Goal: Task Accomplishment & Management: Complete application form

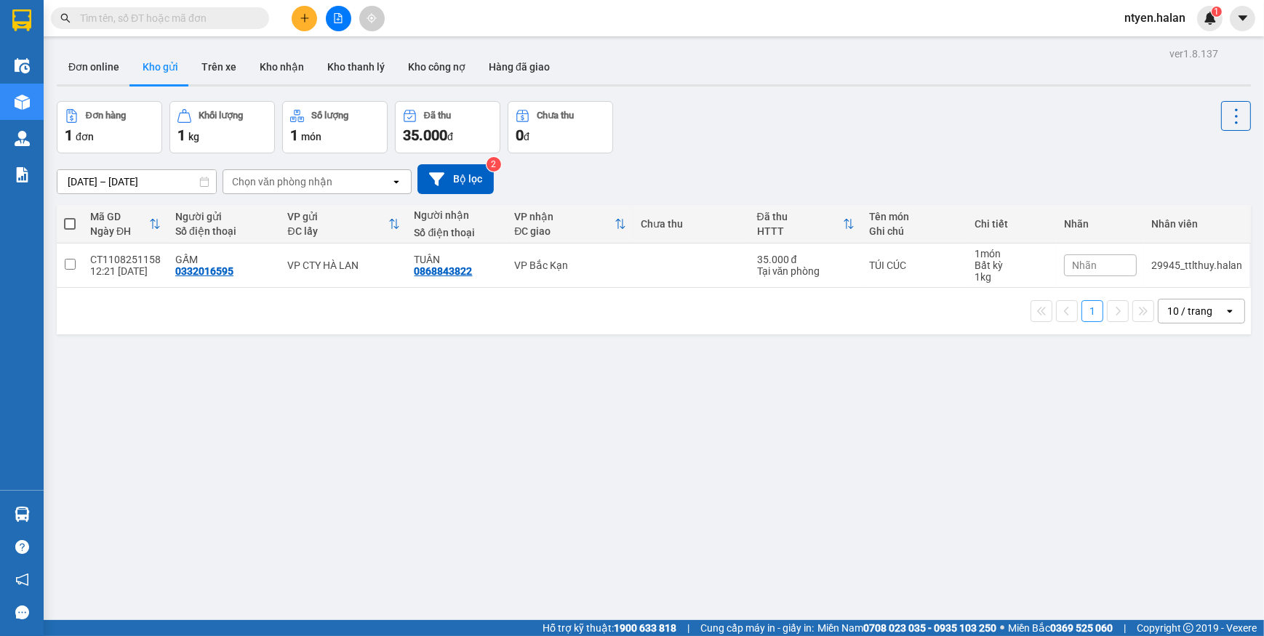
click at [233, 24] on input "text" at bounding box center [166, 18] width 172 height 16
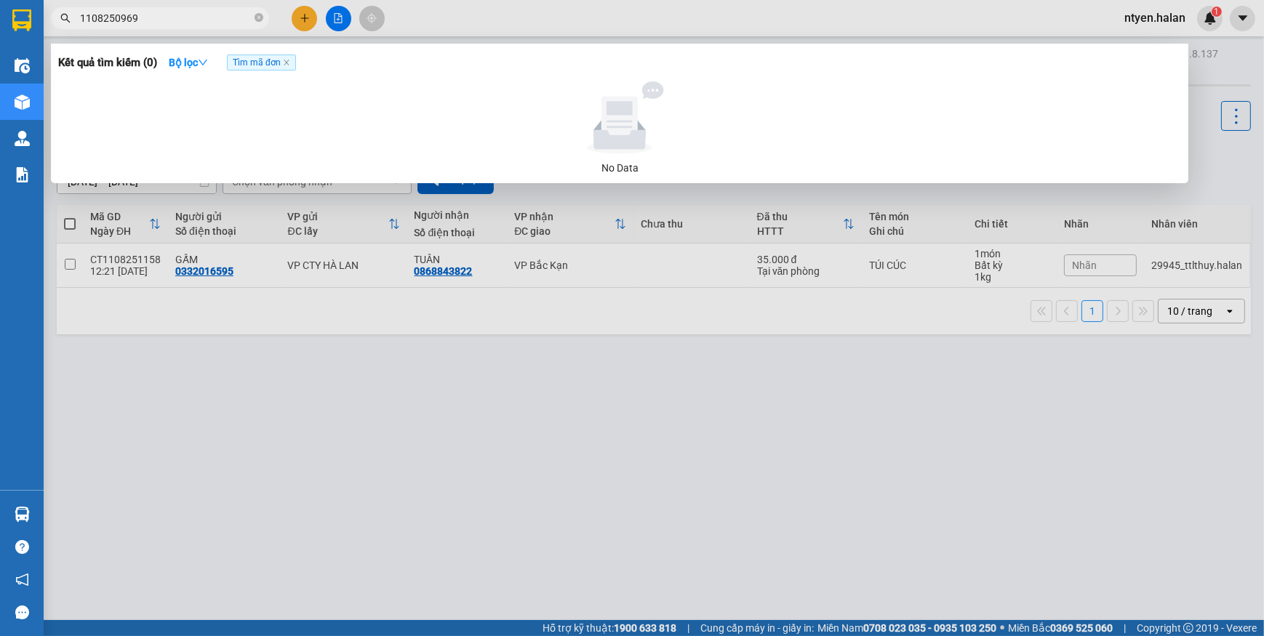
type input "1108250969"
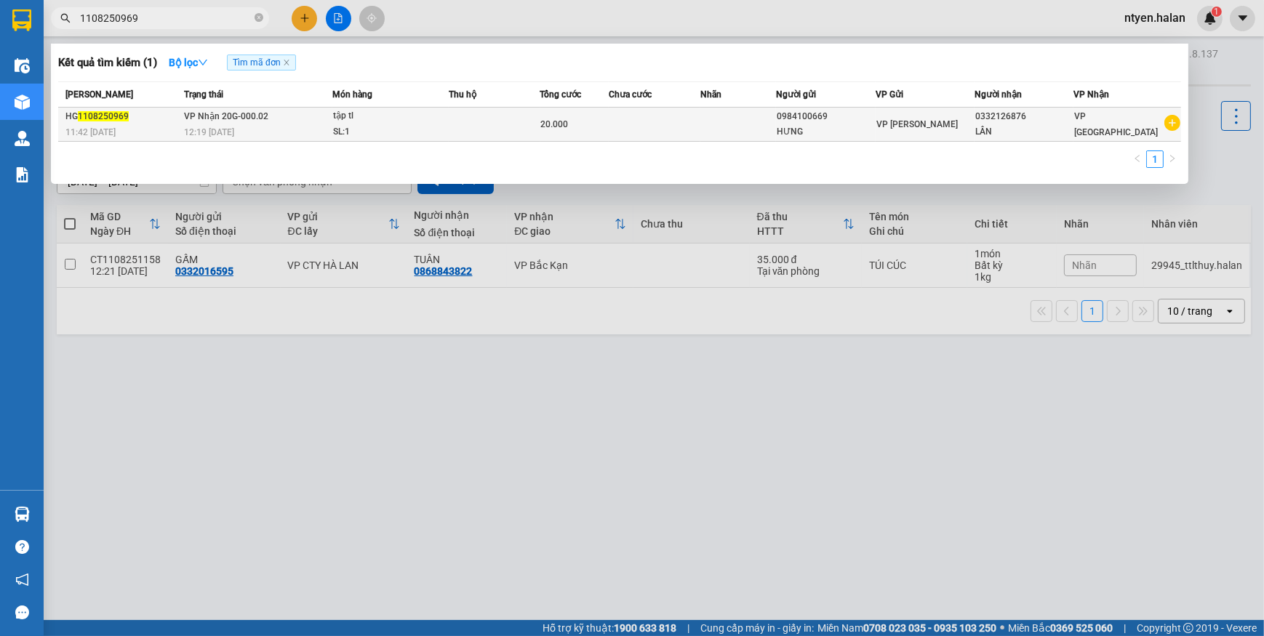
click at [235, 113] on span "VP Nhận 20G-000.02" at bounding box center [226, 116] width 84 height 10
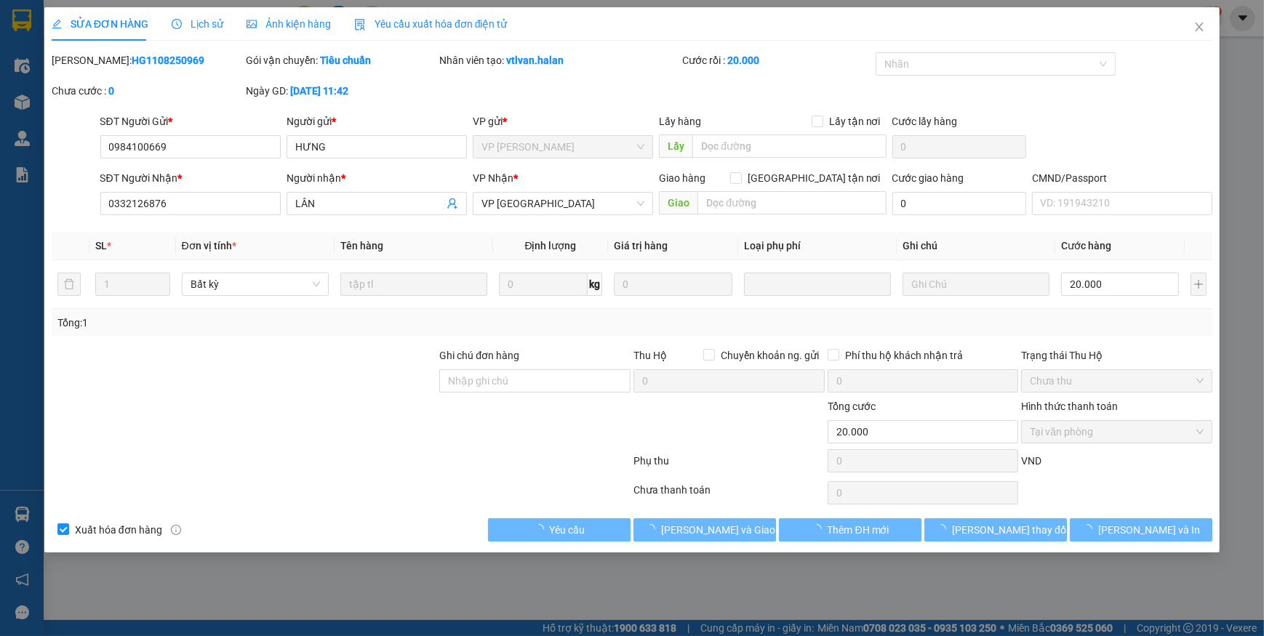
click at [407, 25] on span "Yêu cầu xuất hóa đơn điện tử" at bounding box center [430, 24] width 153 height 12
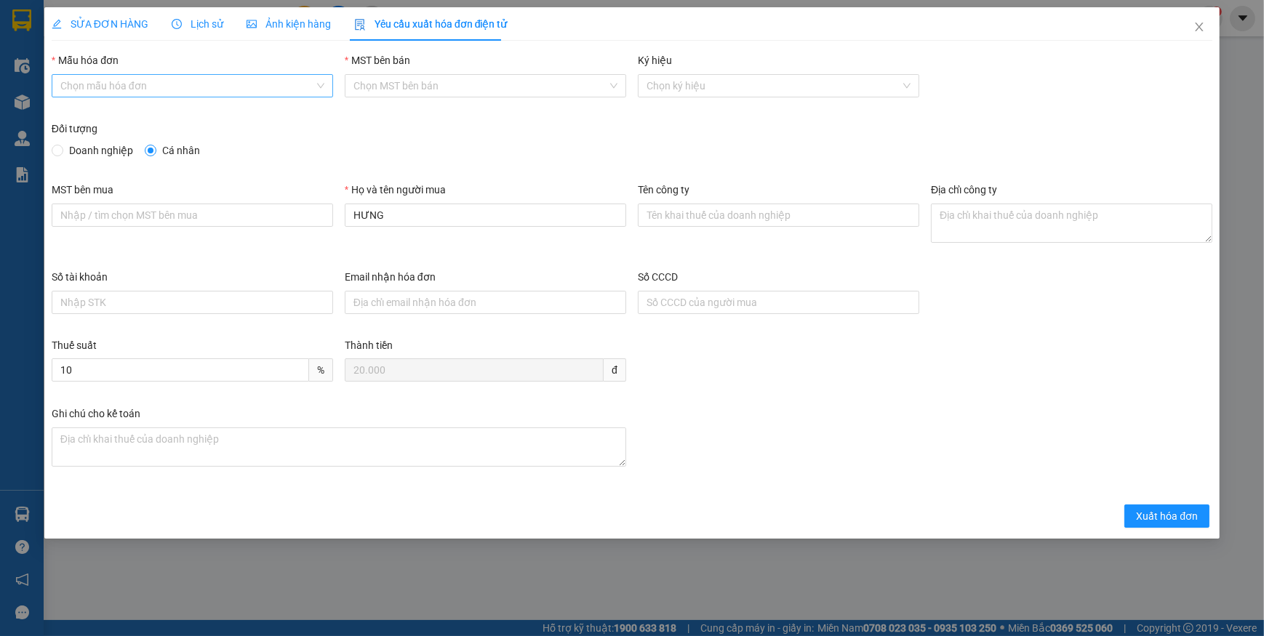
click at [101, 82] on input "Mẫu hóa đơn" at bounding box center [187, 86] width 254 height 22
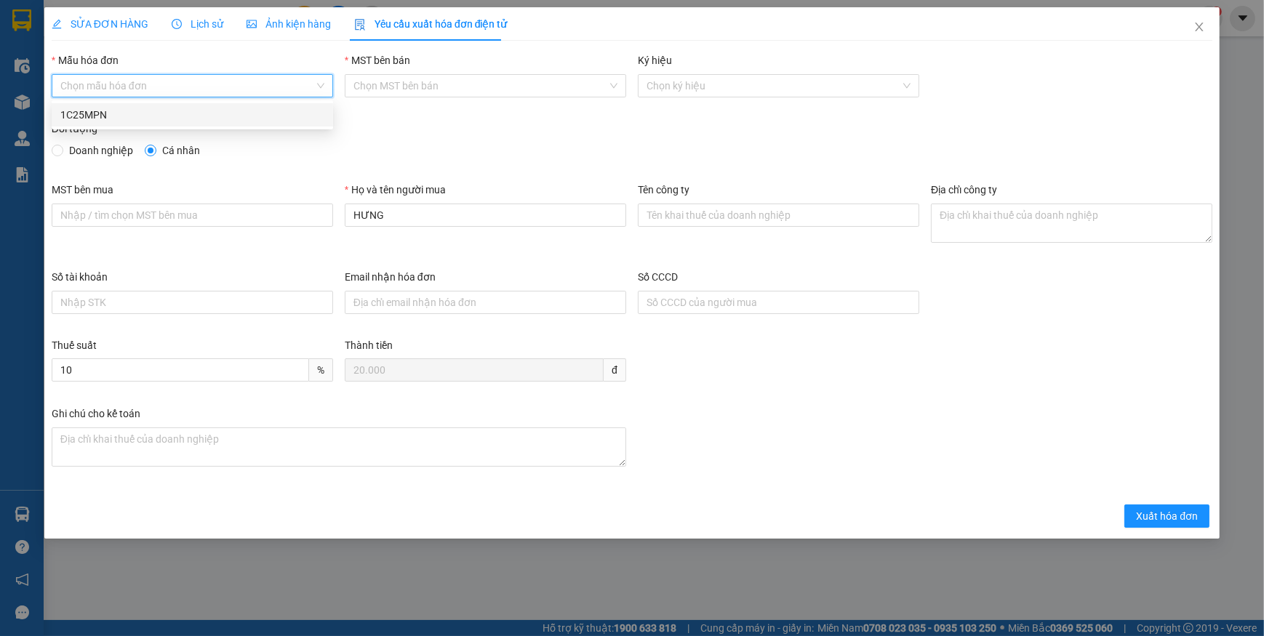
click at [90, 110] on div "1C25MPN" at bounding box center [192, 115] width 264 height 16
type input "8"
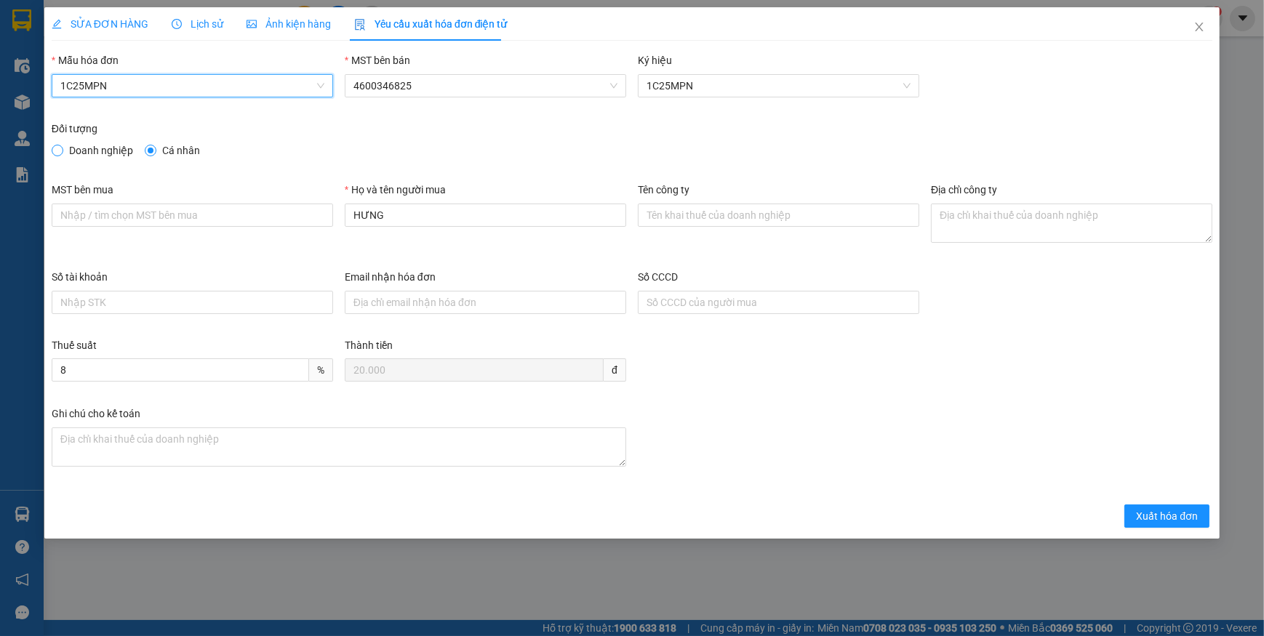
click at [60, 148] on span at bounding box center [58, 151] width 12 height 12
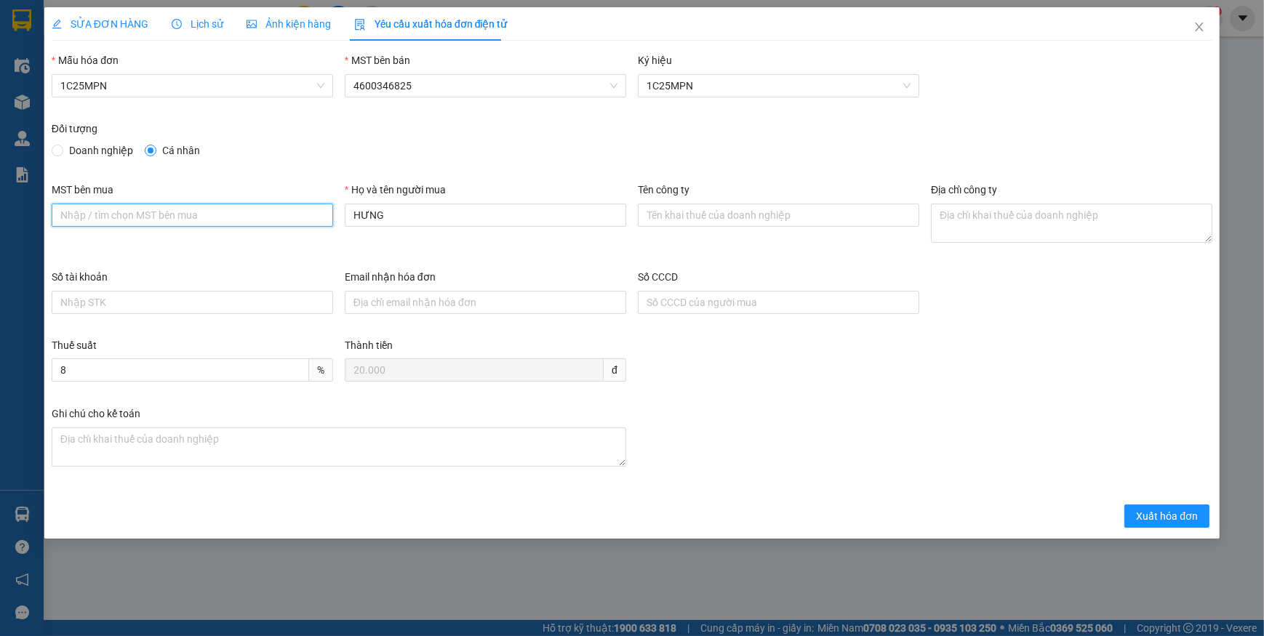
click at [137, 216] on input "MST bên mua" at bounding box center [192, 215] width 281 height 23
paste input "4601283575"
type input "4601283575"
drag, startPoint x: 713, startPoint y: 212, endPoint x: 705, endPoint y: 212, distance: 8.0
click at [713, 212] on input "Tên công ty" at bounding box center [778, 215] width 281 height 23
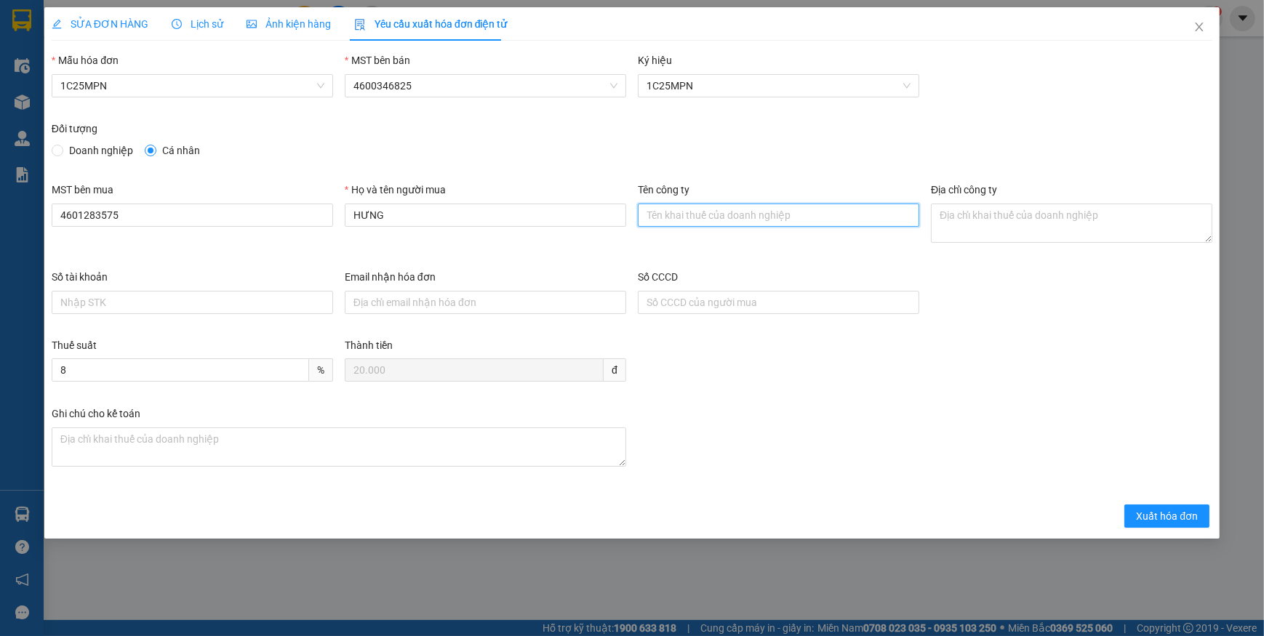
paste input "CÔNG TY TNHH CHUYỂN PHÁT NEWPOST THÁI NGUYÊN"
type input "CÔNG TY TNHH CHUYỂN PHÁT NEWPOST THÁI NGUYÊN"
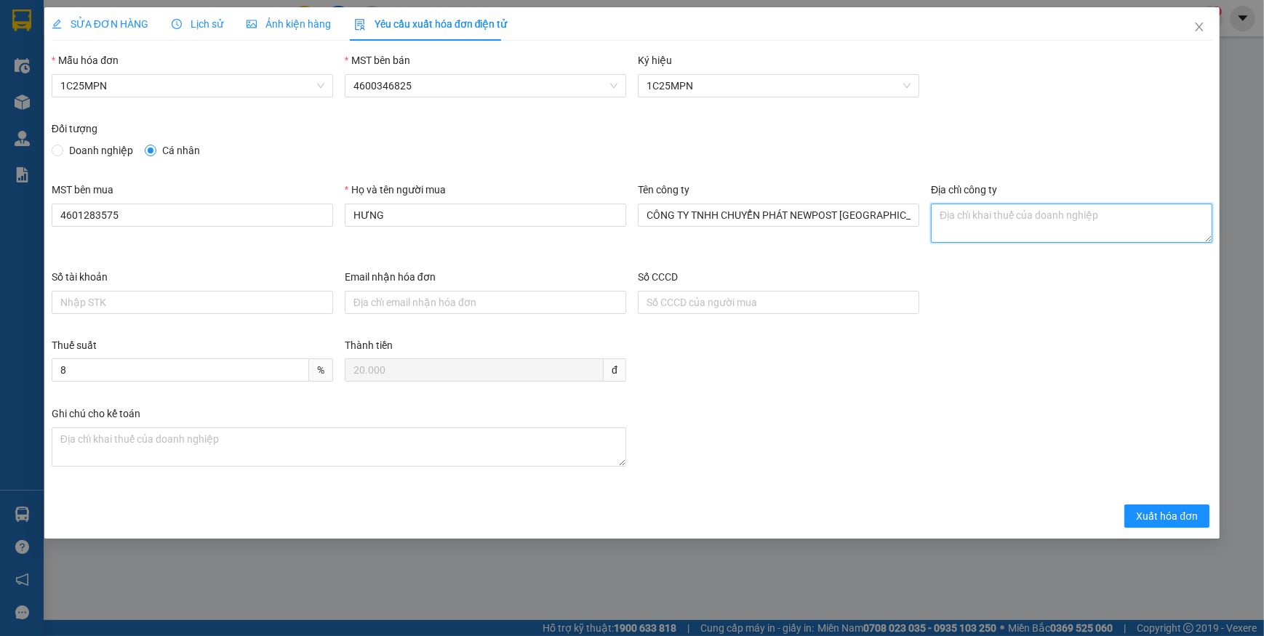
click at [971, 219] on textarea "Địa chỉ công ty" at bounding box center [1071, 223] width 281 height 39
paste textarea "Tổ 5, Phường Tích Lương, Tỉnh Thái Nguyên, Việt Nam."
type textarea "Tổ 5, Phường Tích Lương, Tỉnh Thái Nguyên, Việt Nam."
click at [1142, 516] on span "Xuất hóa đơn" at bounding box center [1167, 516] width 62 height 16
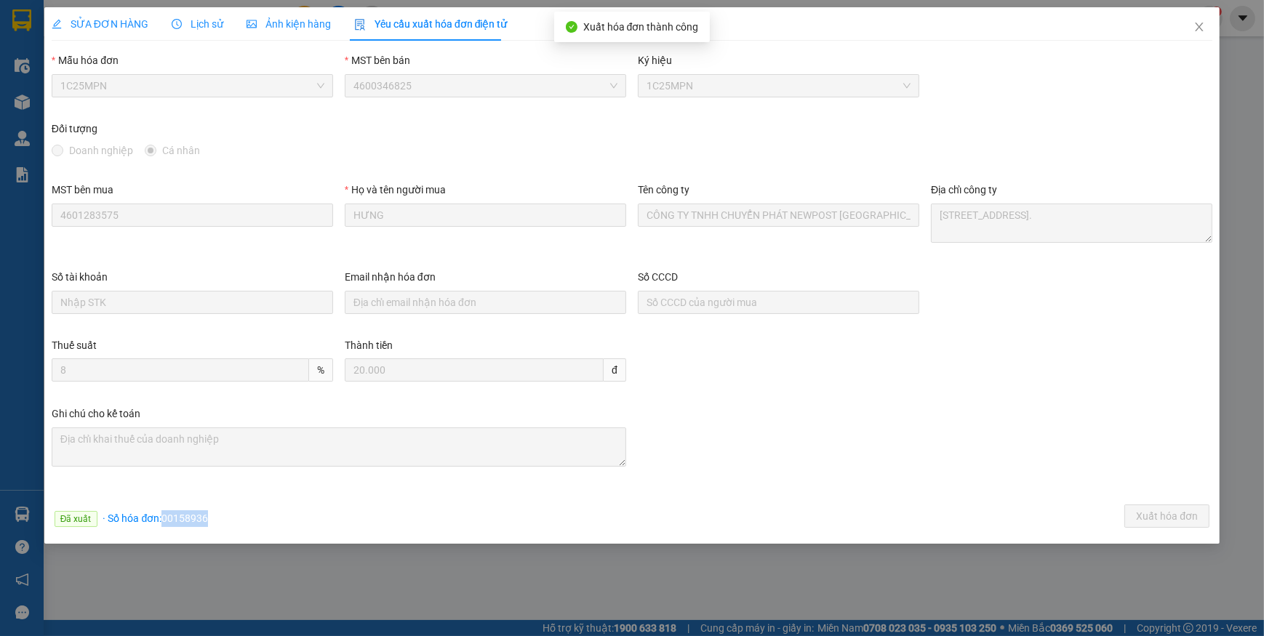
drag, startPoint x: 162, startPoint y: 519, endPoint x: 235, endPoint y: 517, distance: 72.8
click at [235, 517] on div "Đã xuất · Số hóa đơn: 00158936 Xuất hóa đơn" at bounding box center [632, 519] width 1166 height 28
copy span "00158936"
drag, startPoint x: 1201, startPoint y: 23, endPoint x: 497, endPoint y: 43, distance: 704.3
click at [1201, 23] on icon "close" at bounding box center [1199, 27] width 12 height 12
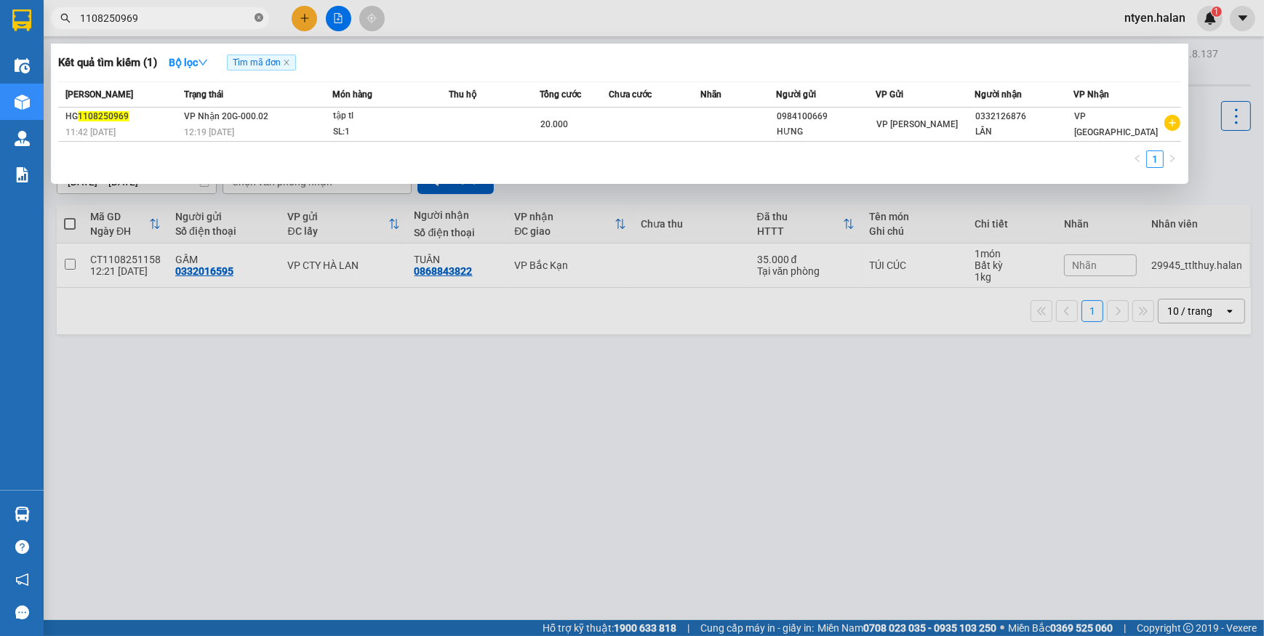
click at [255, 21] on icon "close-circle" at bounding box center [259, 17] width 9 height 9
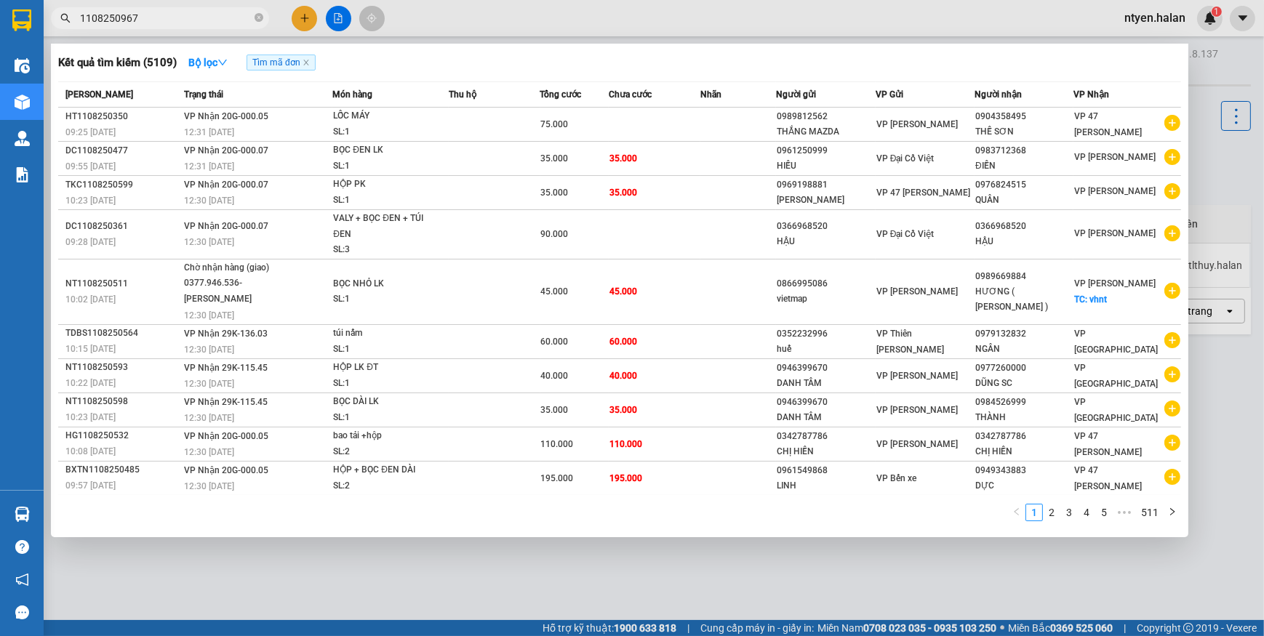
type input "1108250967"
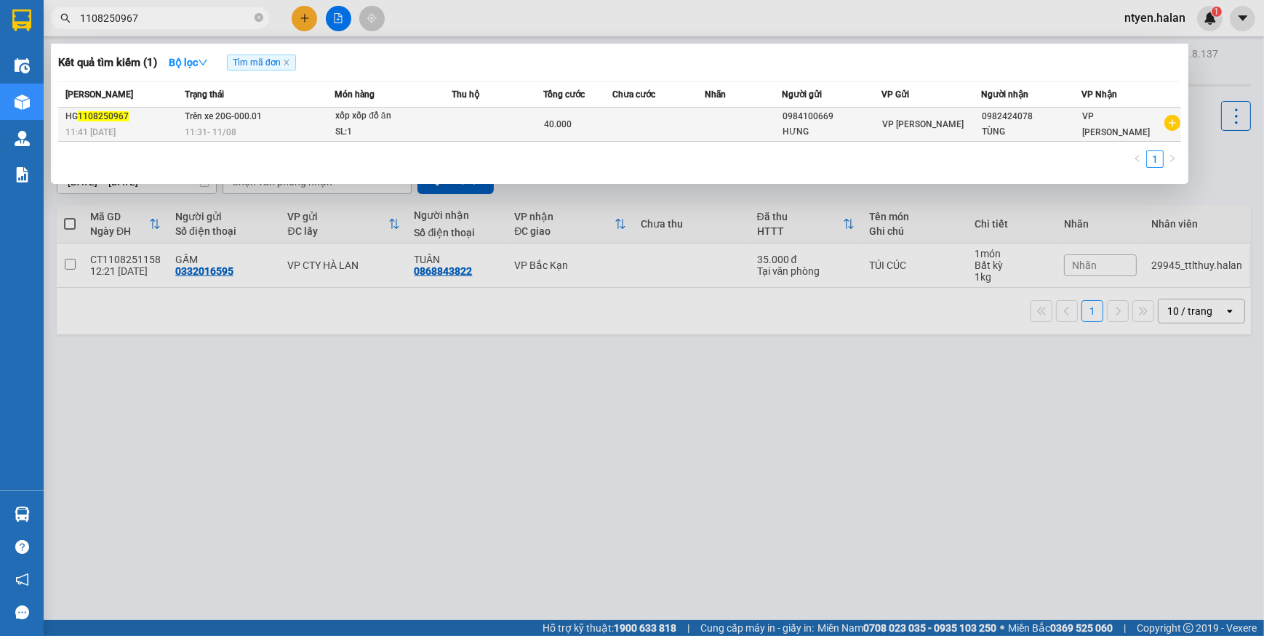
click at [291, 126] on div "11:31 - 11/08" at bounding box center [259, 132] width 149 height 16
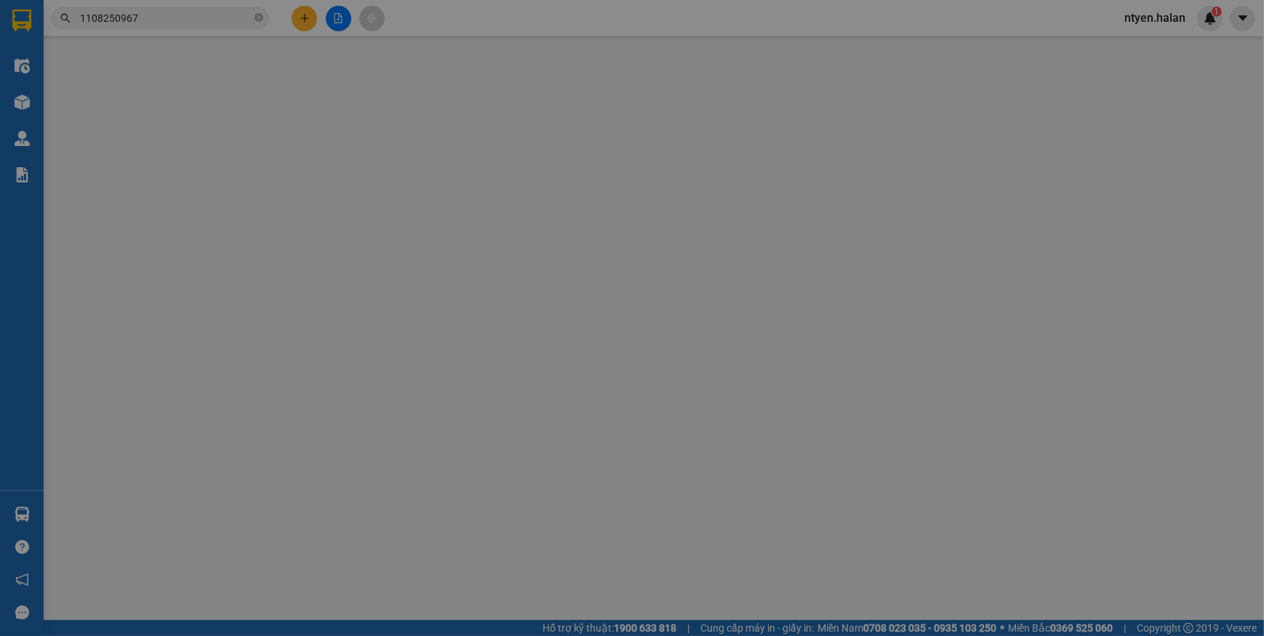
type input "0984100669"
type input "HƯNG"
type input "0982424078"
type input "TÙNG"
type input "40.000"
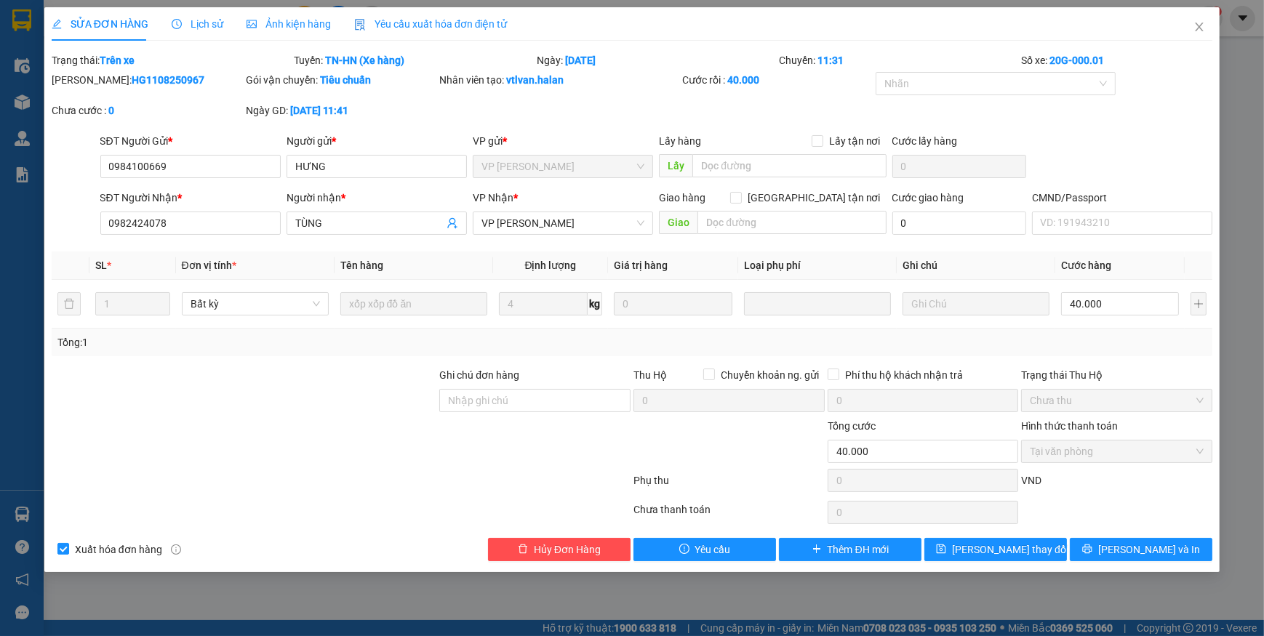
click at [418, 23] on span "Yêu cầu xuất hóa đơn điện tử" at bounding box center [430, 24] width 153 height 12
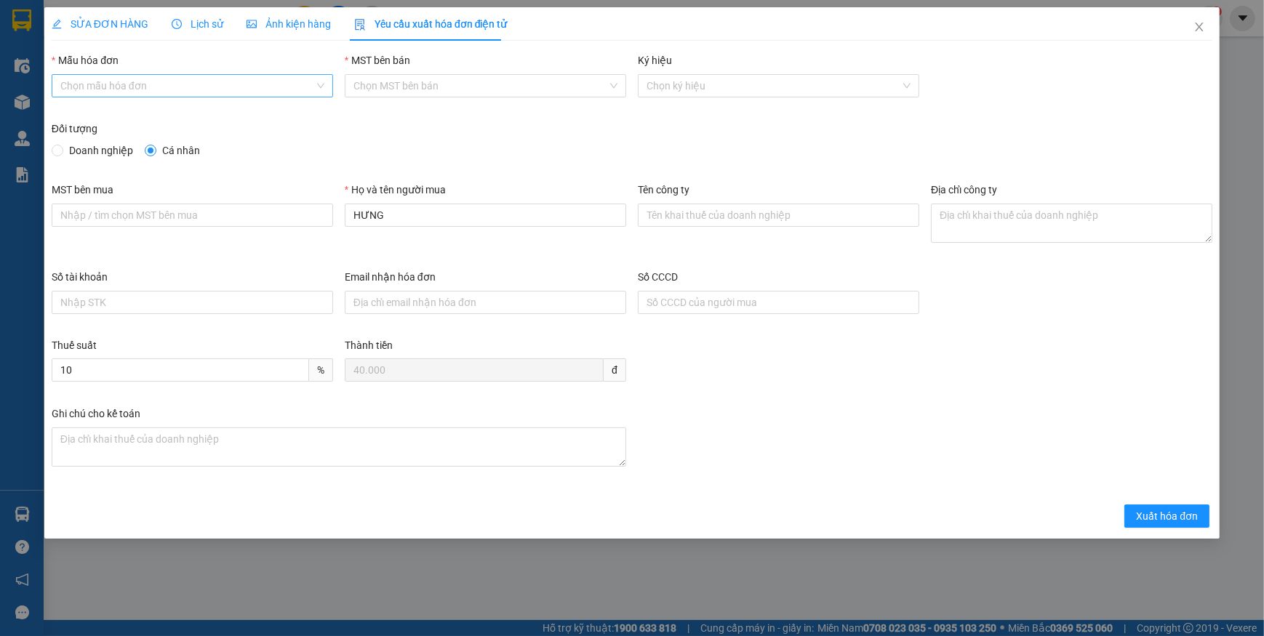
click at [92, 81] on input "Mẫu hóa đơn" at bounding box center [187, 86] width 254 height 22
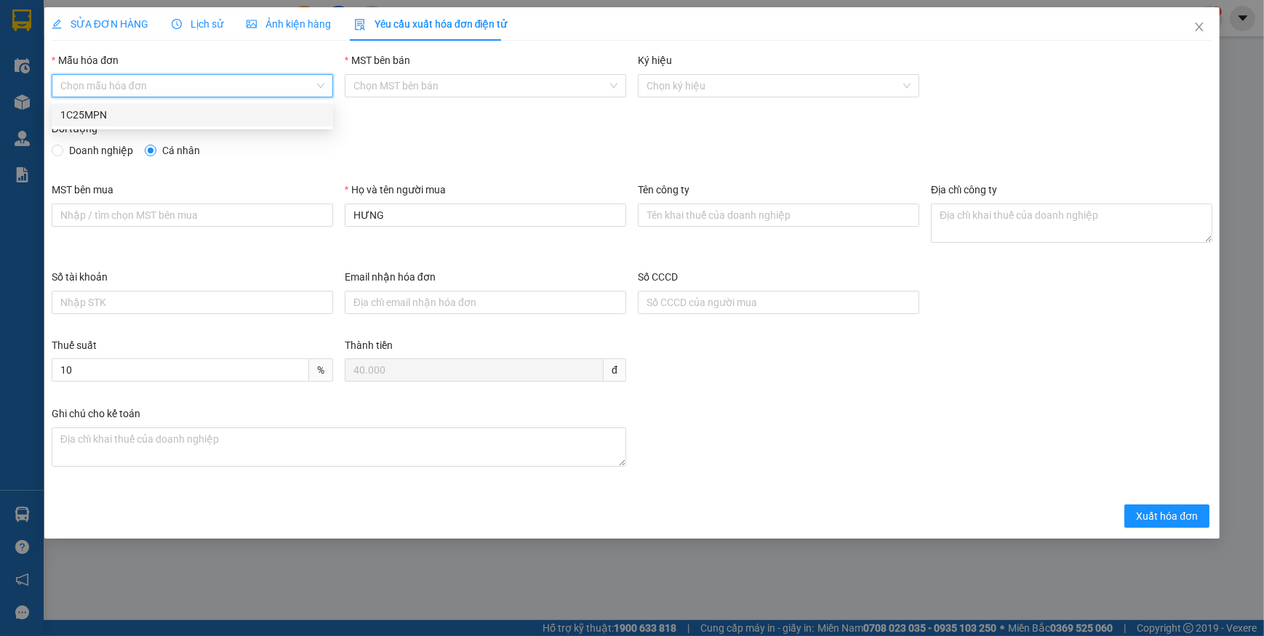
drag, startPoint x: 87, startPoint y: 111, endPoint x: 96, endPoint y: 114, distance: 9.9
click at [87, 111] on div "1C25MPN" at bounding box center [192, 115] width 264 height 16
type input "8"
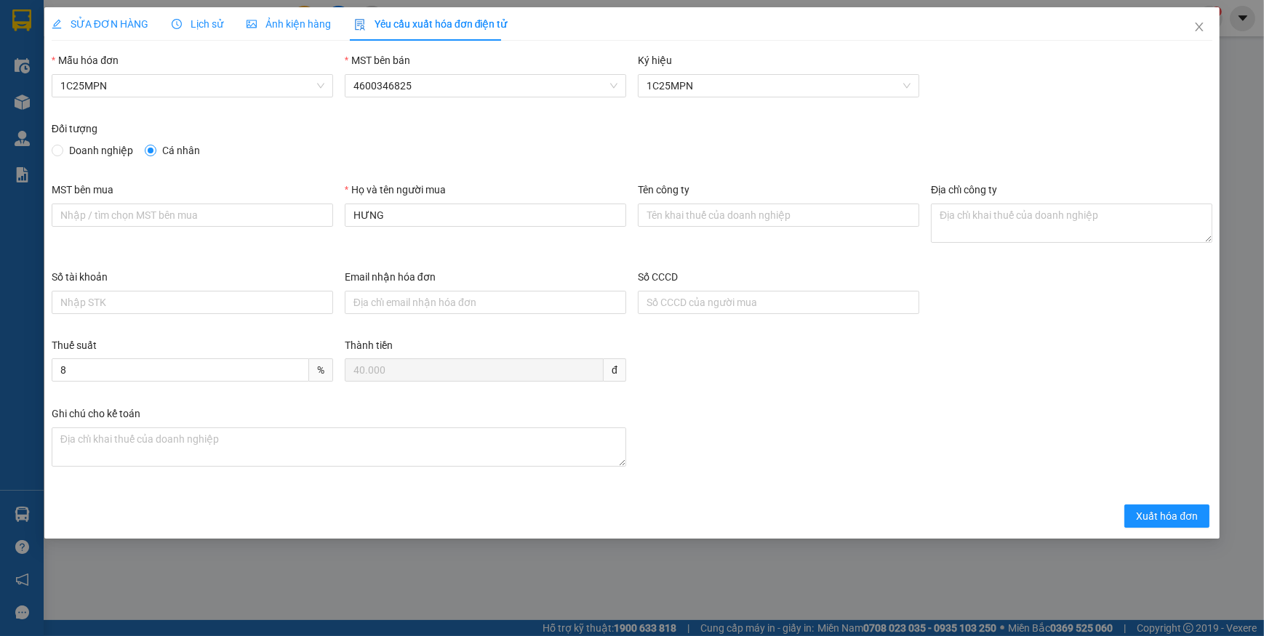
click at [63, 149] on span "Doanh nghiệp" at bounding box center [101, 151] width 76 height 16
click at [62, 149] on input "Doanh nghiệp" at bounding box center [57, 150] width 10 height 10
radio input "true"
radio input "false"
click at [236, 213] on input "MST bên mua" at bounding box center [192, 215] width 281 height 23
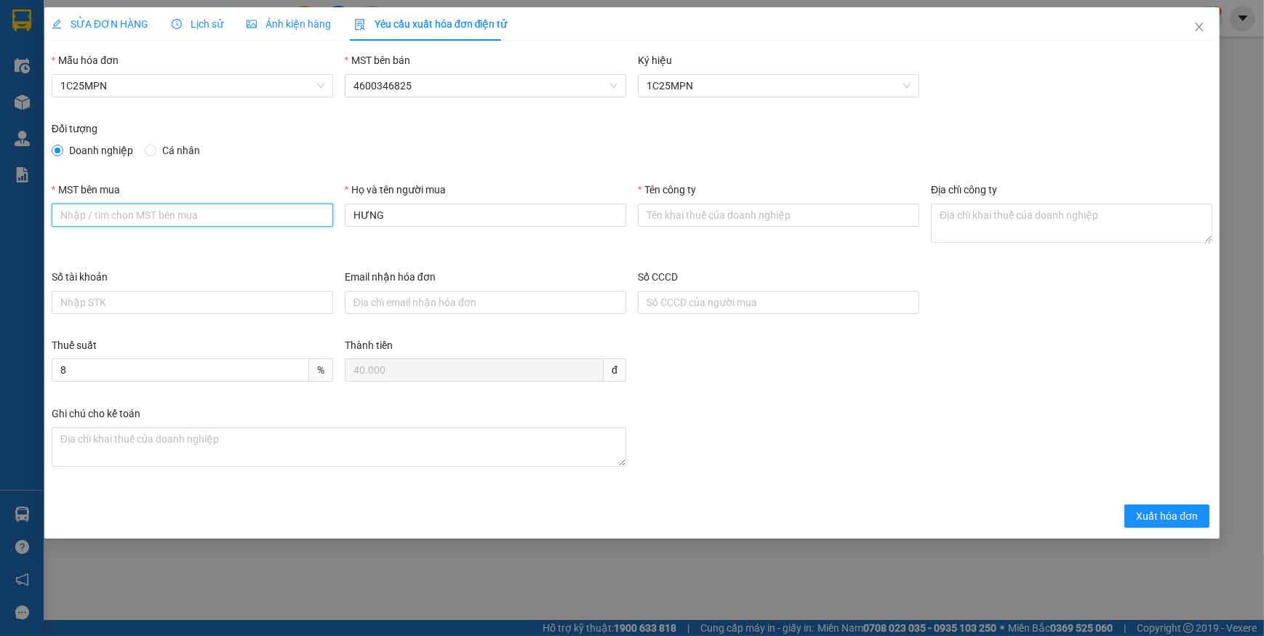
paste input "4601283575"
type input "4601283575"
click at [741, 212] on input "Tên công ty" at bounding box center [778, 215] width 281 height 23
paste input "CÔNG TY TNHH CHUYỂN PHÁT NEWPOST THÁI NGUYÊN"
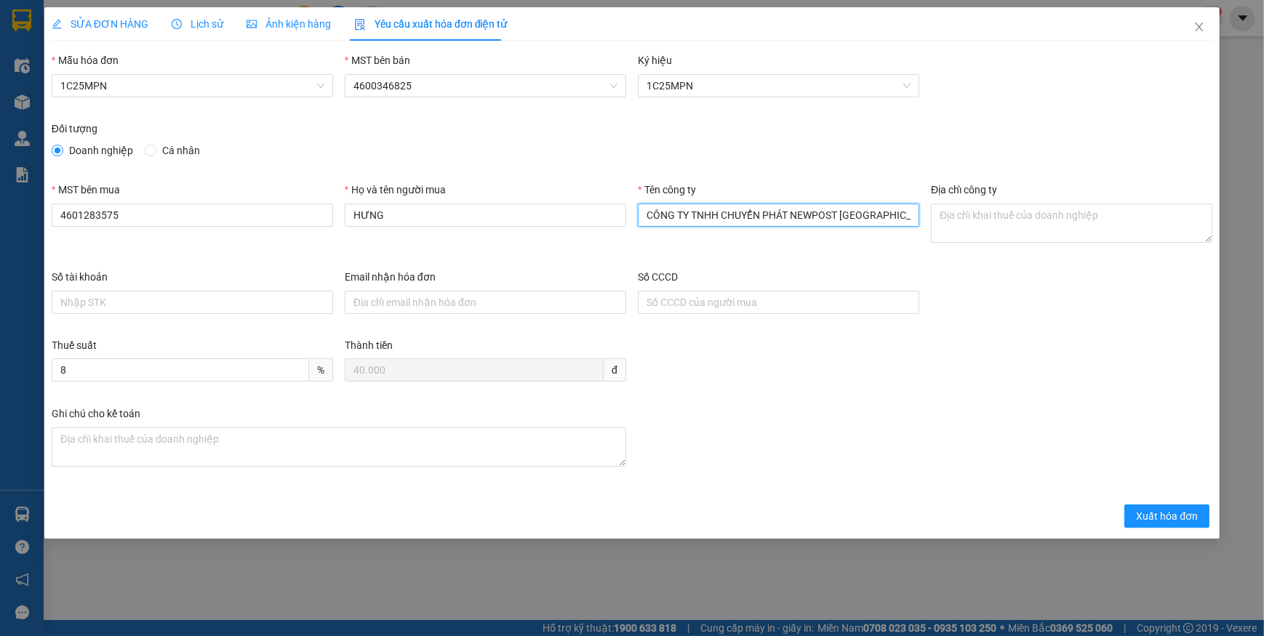
type input "CÔNG TY TNHH CHUYỂN PHÁT NEWPOST THÁI NGUYÊN"
click at [996, 227] on textarea "Địa chỉ công ty" at bounding box center [1071, 223] width 281 height 39
paste textarea "Tổ 5, Phường Tích Lương, Tỉnh Thái Nguyên, Việt Nam."
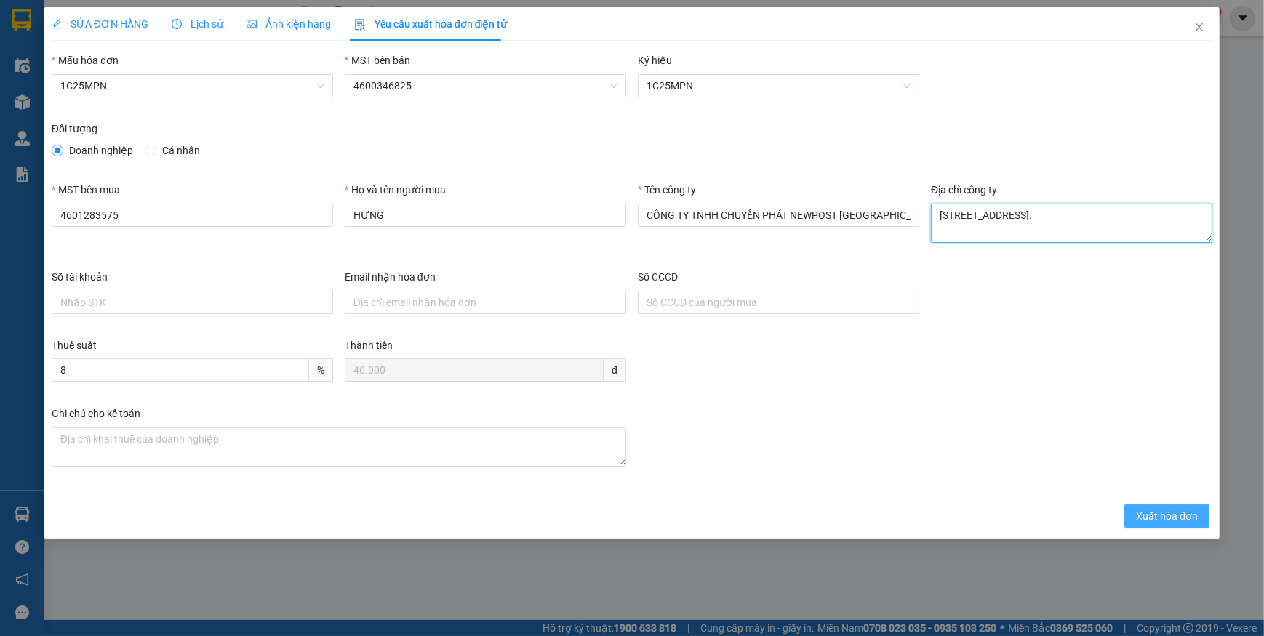
type textarea "Tổ 5, Phường Tích Lương, Tỉnh Thái Nguyên, Việt Nam."
click at [1166, 519] on span "Xuất hóa đơn" at bounding box center [1167, 516] width 62 height 16
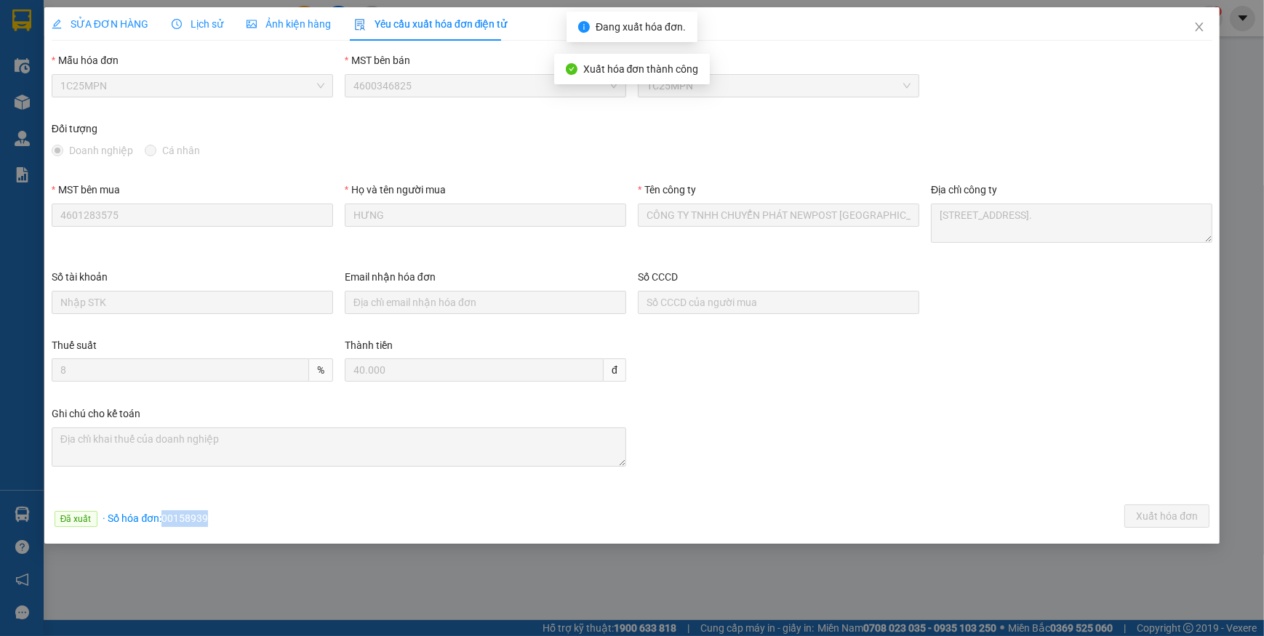
drag, startPoint x: 161, startPoint y: 519, endPoint x: 234, endPoint y: 519, distance: 72.7
click at [234, 519] on div "Đã xuất · Số hóa đơn: 00158939 Xuất hóa đơn" at bounding box center [632, 519] width 1166 height 28
copy span "00158939"
click at [1204, 27] on icon "close" at bounding box center [1199, 27] width 12 height 12
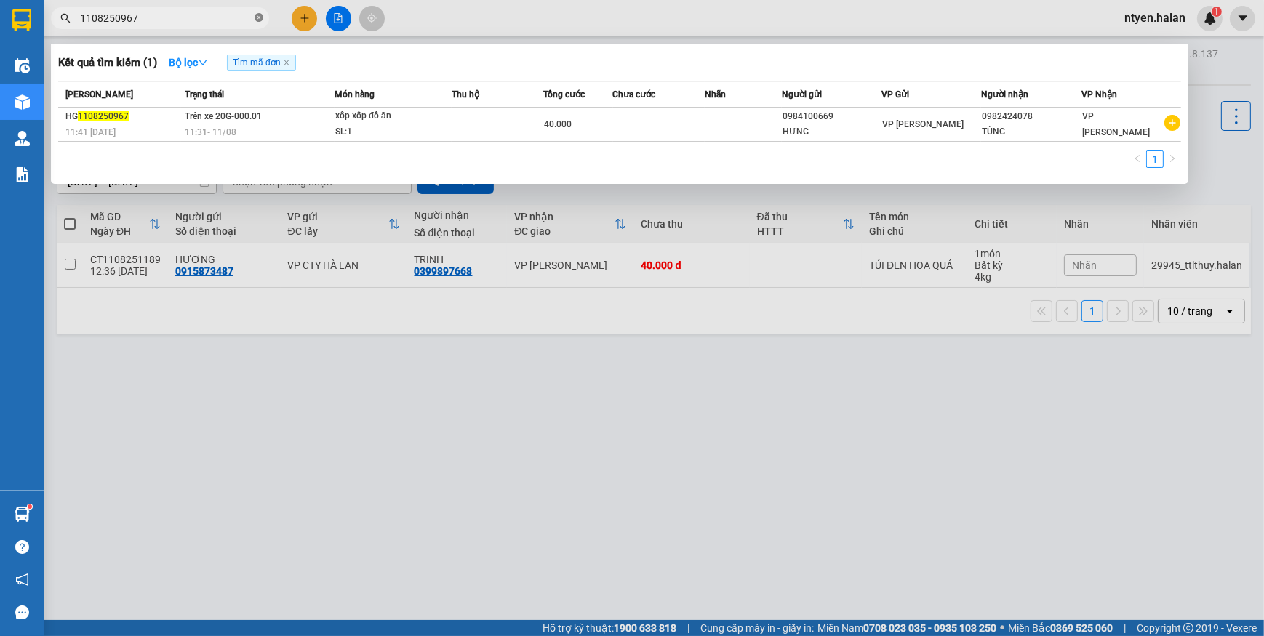
click at [257, 17] on icon "close-circle" at bounding box center [259, 17] width 9 height 9
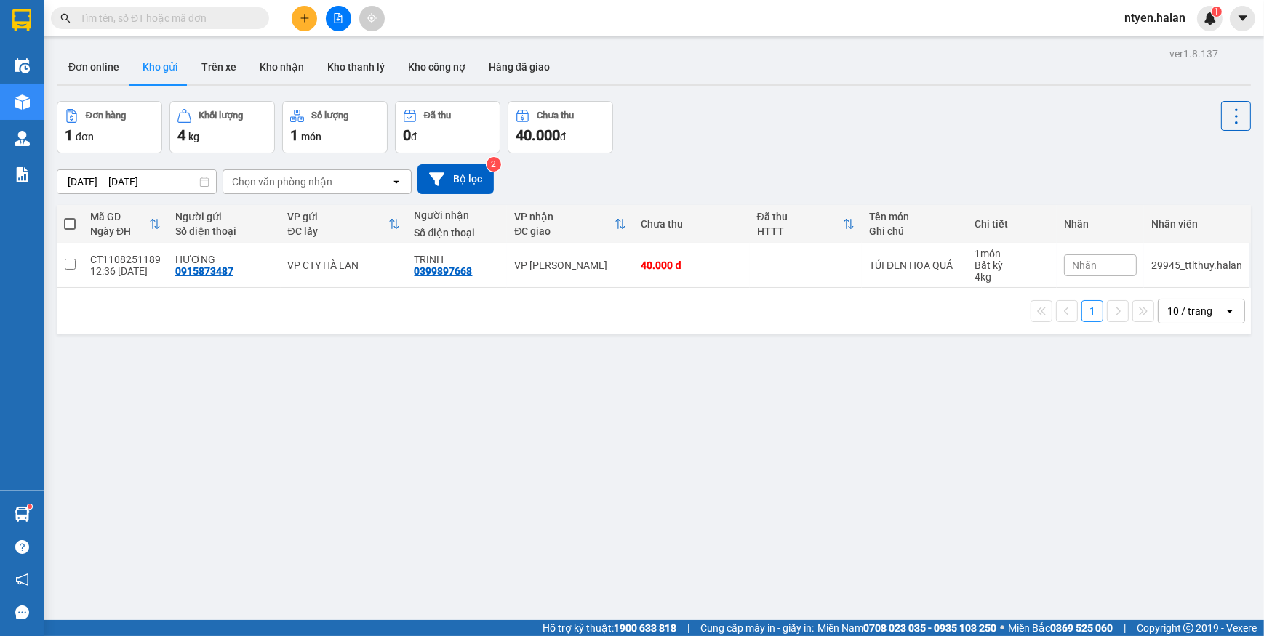
click at [228, 16] on input "text" at bounding box center [166, 18] width 172 height 16
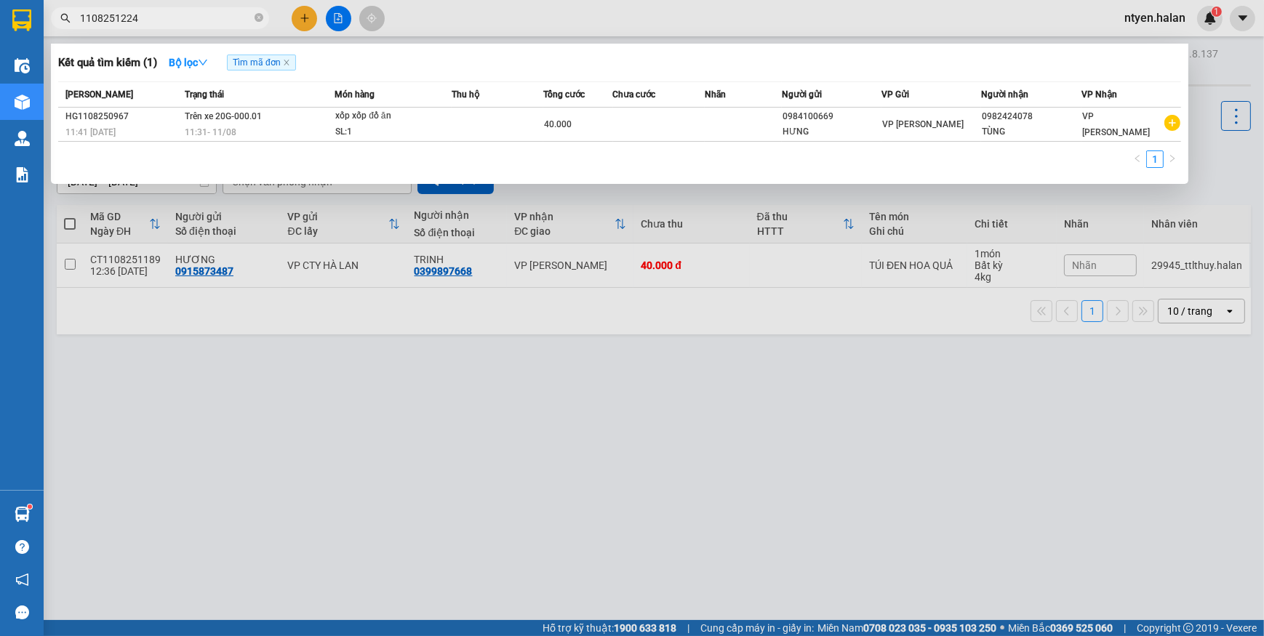
type input "1108251224"
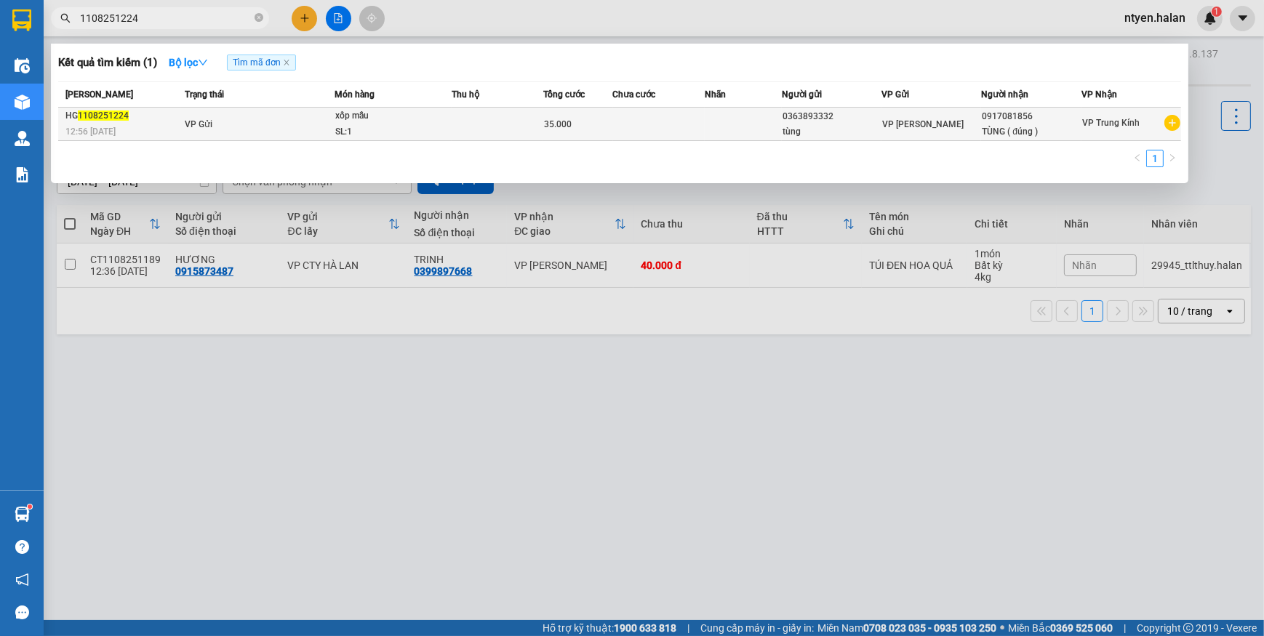
click at [228, 116] on td "VP Gửi" at bounding box center [257, 124] width 153 height 33
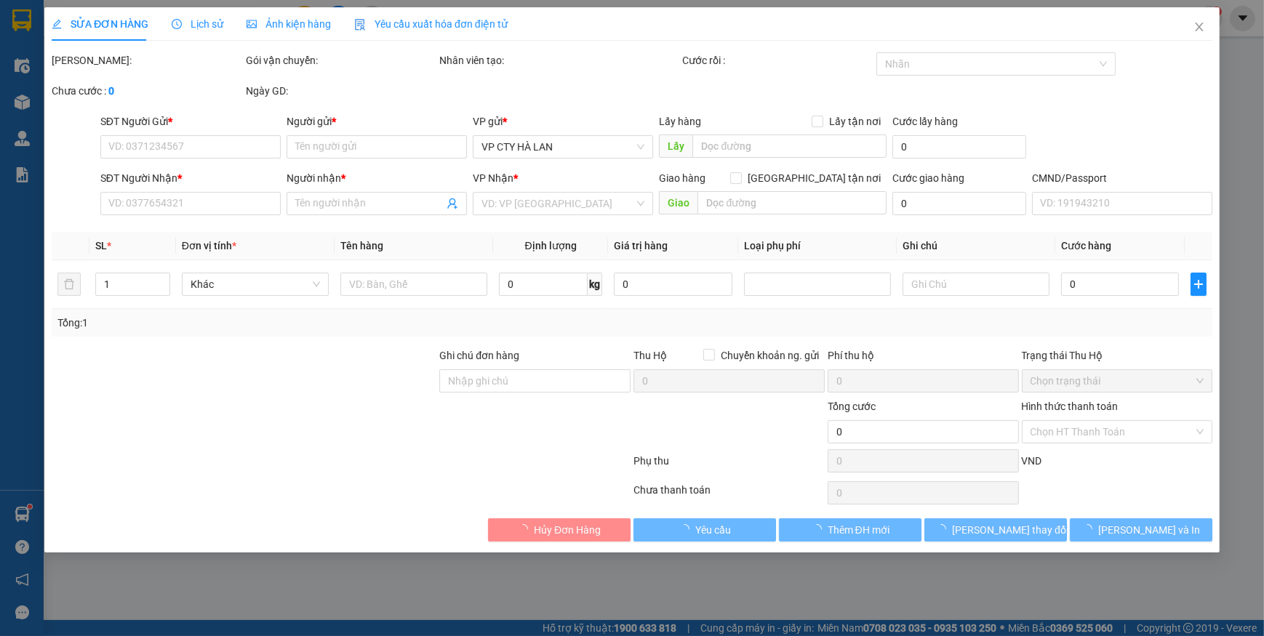
type input "0363893332"
type input "tùng"
type input "0917081856"
type input "TÙNG ( đúng )"
type input "35.000"
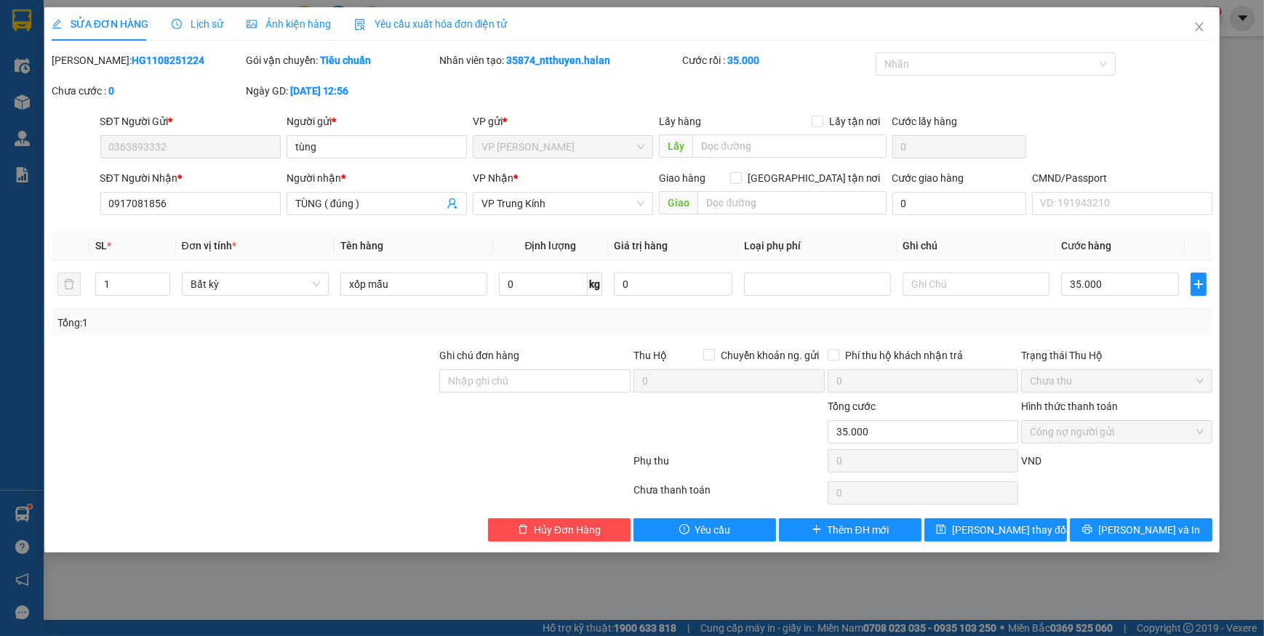
click at [396, 23] on span "Yêu cầu xuất hóa đơn điện tử" at bounding box center [430, 24] width 153 height 12
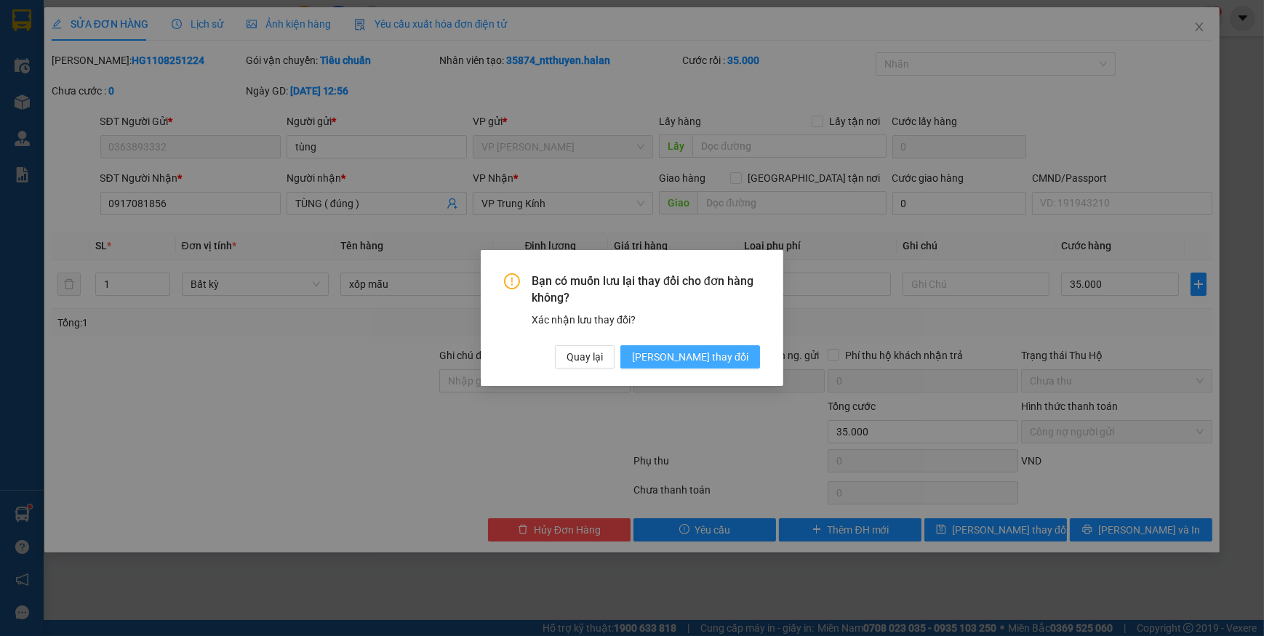
click at [719, 361] on span "Lưu thay đổi" at bounding box center [690, 357] width 116 height 16
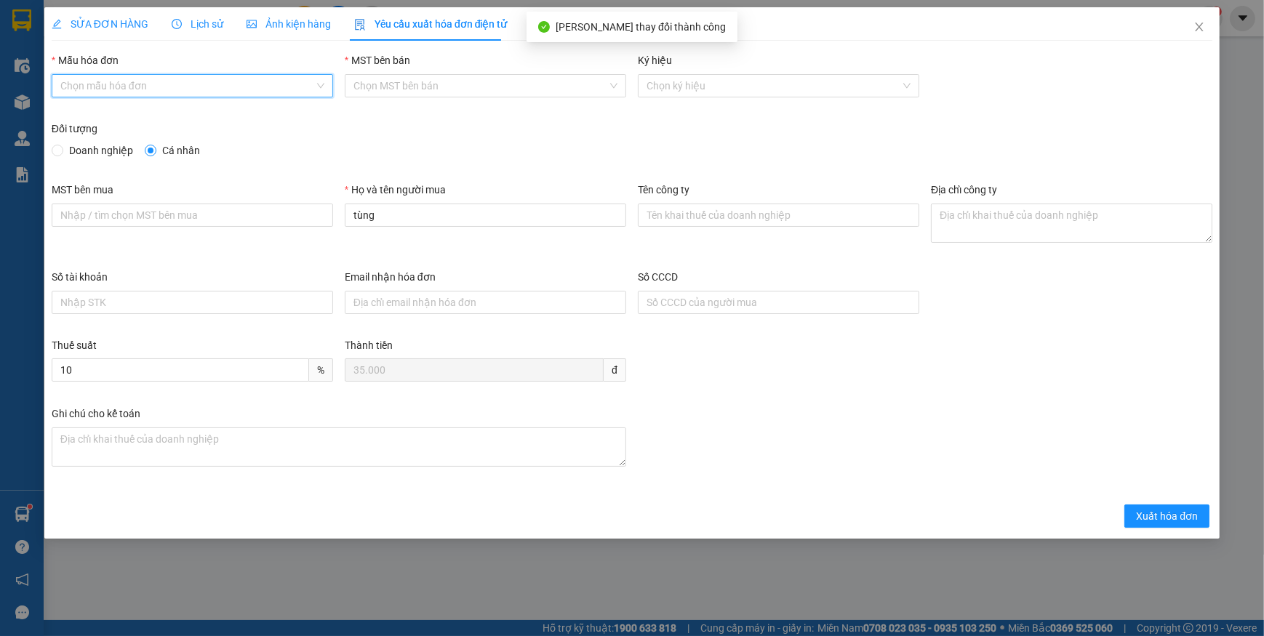
click at [102, 84] on input "Mẫu hóa đơn" at bounding box center [187, 86] width 254 height 22
click at [90, 112] on div "1C25MPN" at bounding box center [192, 115] width 264 height 16
type input "8"
click at [65, 152] on span "Doanh nghiệp" at bounding box center [101, 151] width 76 height 16
click at [62, 152] on input "Doanh nghiệp" at bounding box center [57, 150] width 10 height 10
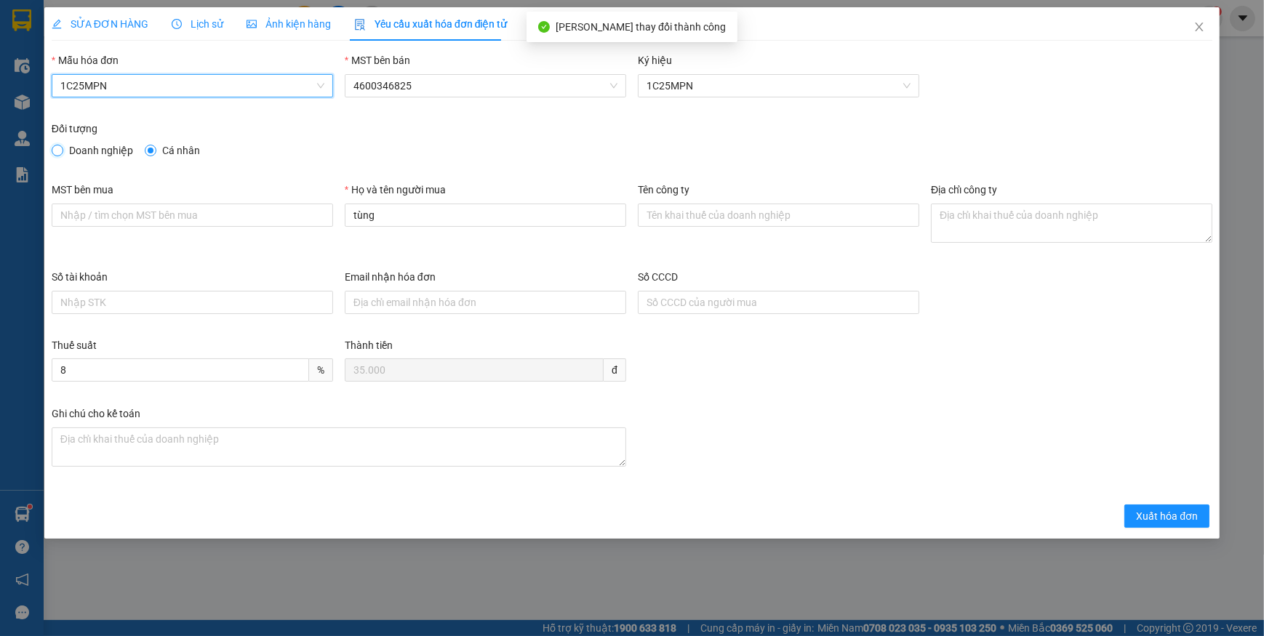
radio input "true"
radio input "false"
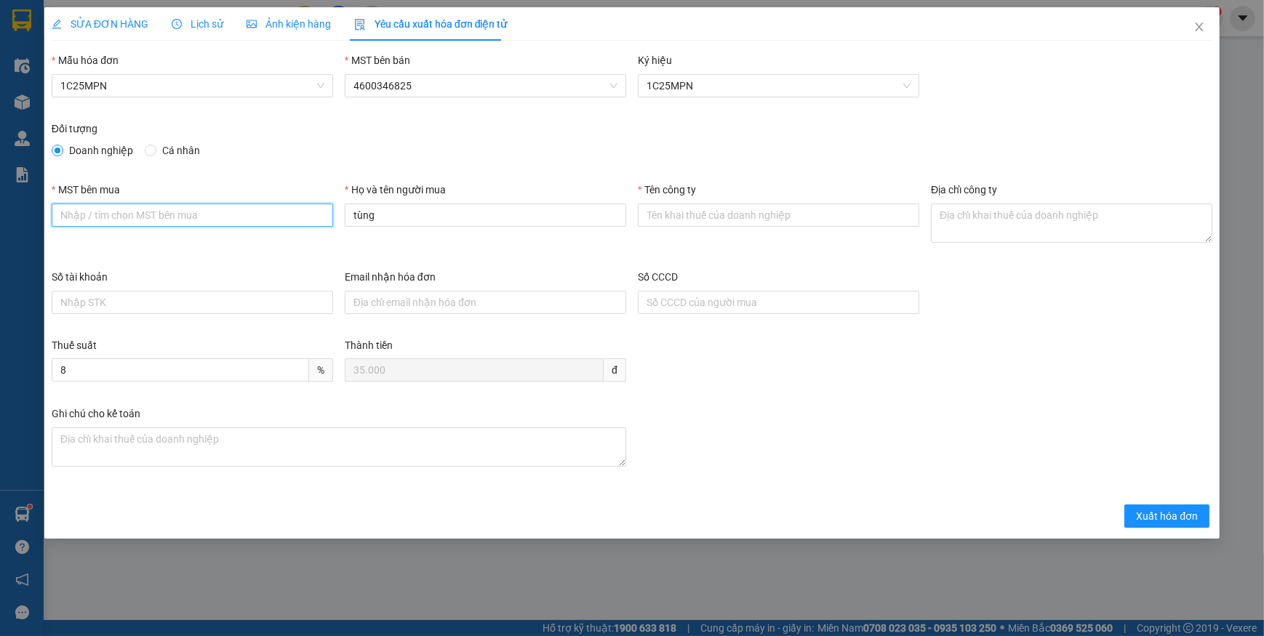
click at [151, 214] on input "MST bên mua" at bounding box center [192, 215] width 281 height 23
paste input "0101234974"
type input "0101234974"
click at [693, 217] on input "Tên công ty" at bounding box center [778, 215] width 281 height 23
paste input "CÔNG TY TNHH MEDLATEC VIỆT NAM"
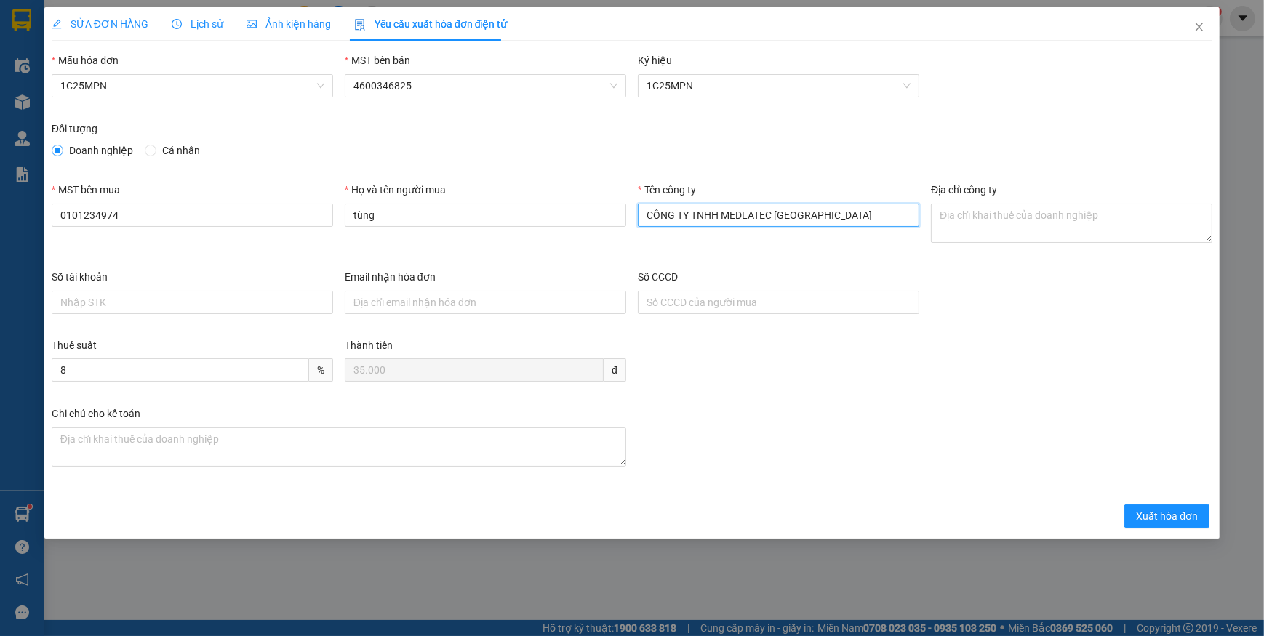
type input "CÔNG TY TNHH MEDLATEC VIỆT NAM"
click at [988, 225] on textarea "Địa chỉ công ty" at bounding box center [1071, 223] width 281 height 39
paste textarea "Số 42 - 44, phố Nghĩa Dũng, Phường Hồng Hà, Thành phố Hà Nội, Việt Nam."
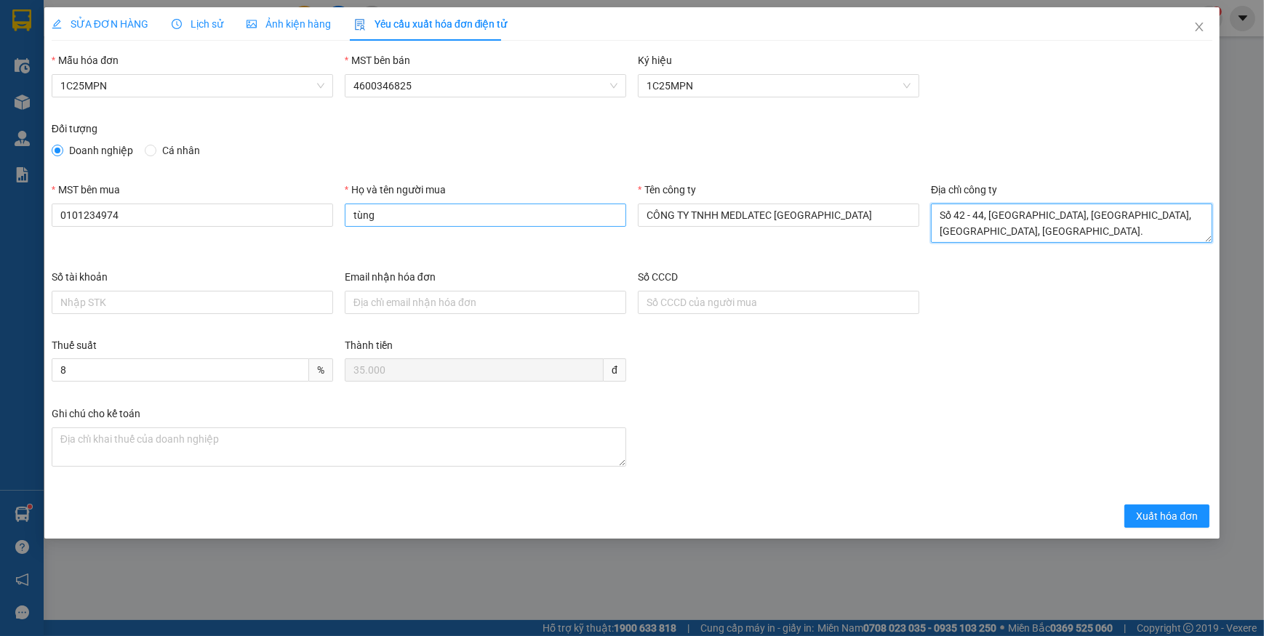
type textarea "Số 42 - 44, phố Nghĩa Dũng, Phường Hồng Hà, Thành phố Hà Nội, Việt Nam."
click at [460, 223] on input "tùng" at bounding box center [485, 215] width 281 height 23
type input "t"
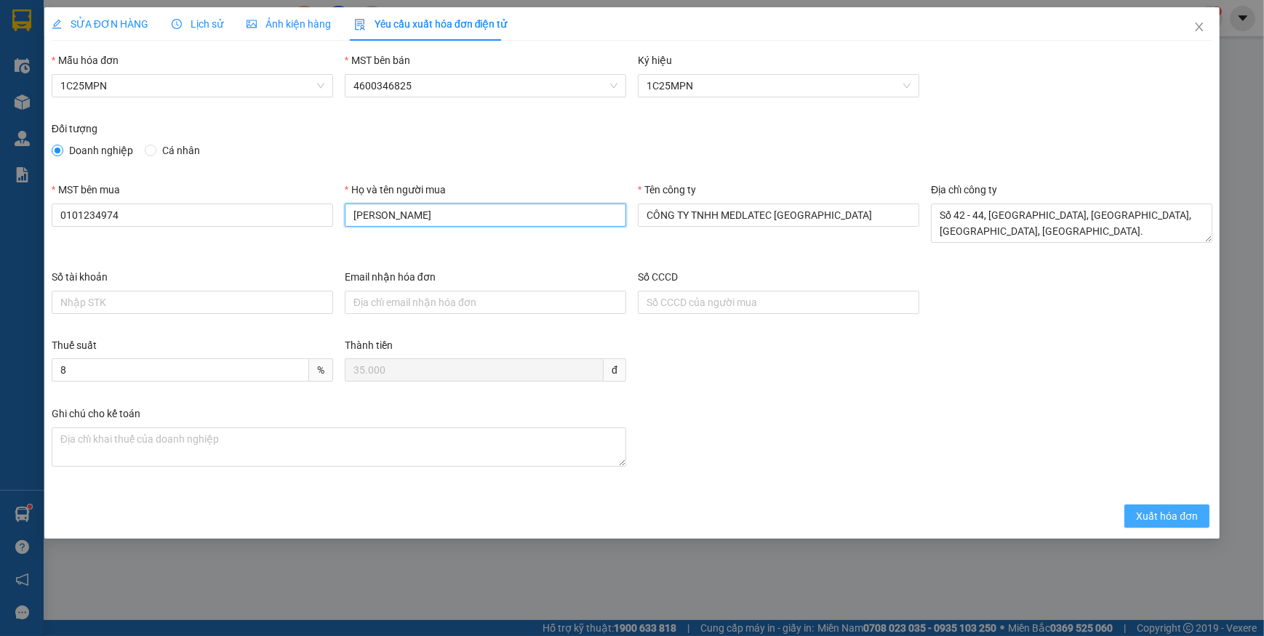
type input "Lâm Văn Tùng"
click at [1151, 516] on span "Xuất hóa đơn" at bounding box center [1167, 516] width 62 height 16
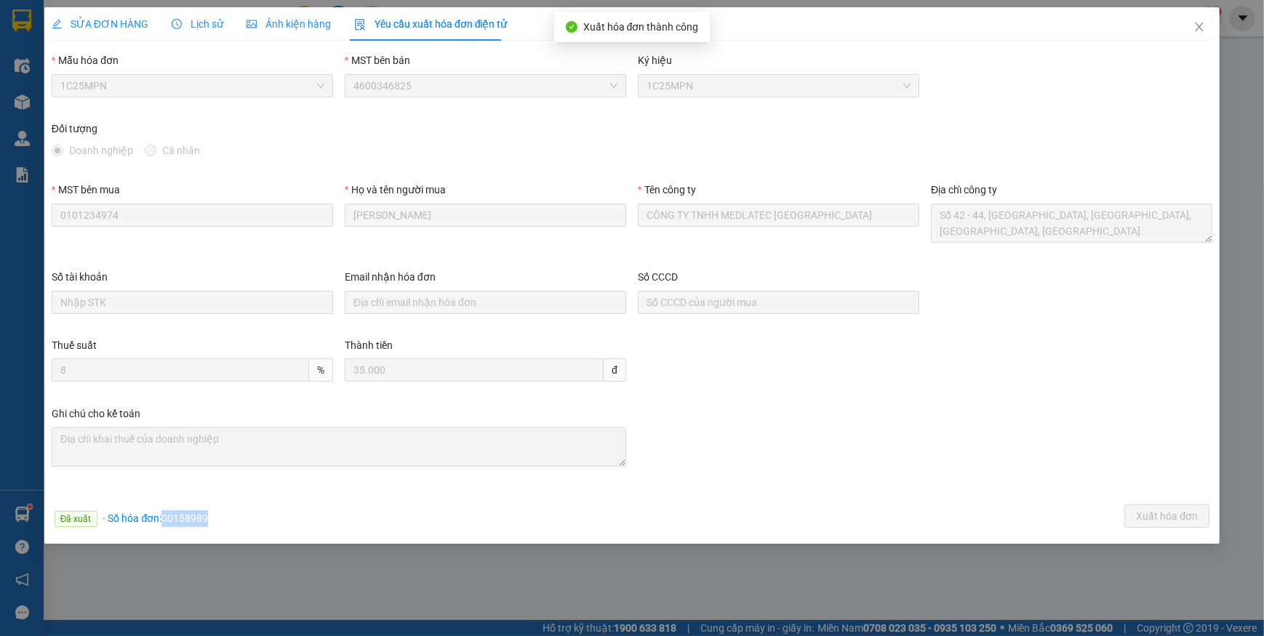
drag, startPoint x: 162, startPoint y: 518, endPoint x: 222, endPoint y: 518, distance: 59.6
click at [222, 518] on div "Đã xuất · Số hóa đơn: 00158989 Xuất hóa đơn" at bounding box center [632, 519] width 1166 height 28
copy span "00158989"
